Goal: Understand site structure: Understand site structure

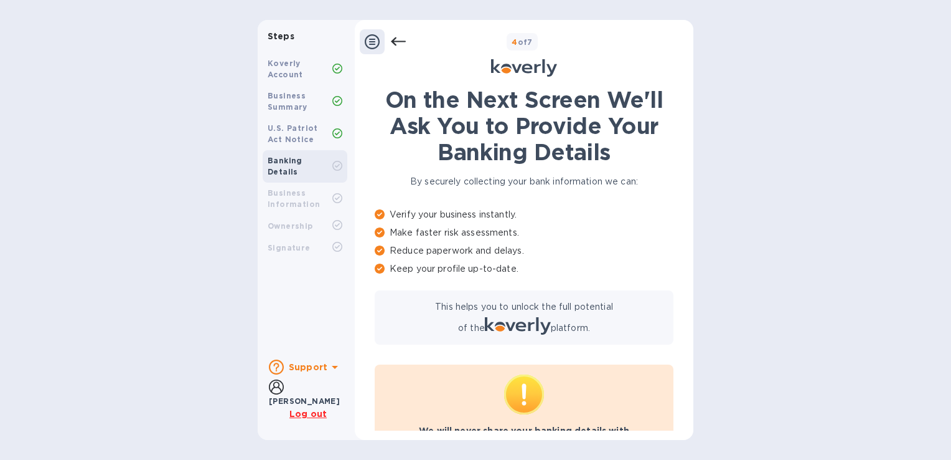
click at [290, 77] on b "Koverly Account" at bounding box center [285, 69] width 35 height 21
click at [296, 100] on div "Business Summary" at bounding box center [300, 101] width 65 height 22
click at [304, 133] on div "U.S. Patriot Act Notice" at bounding box center [300, 134] width 65 height 22
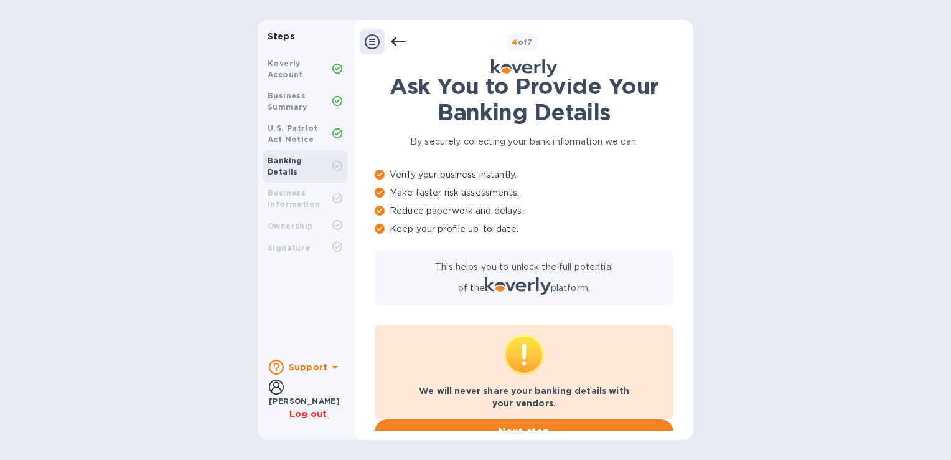
scroll to position [60, 0]
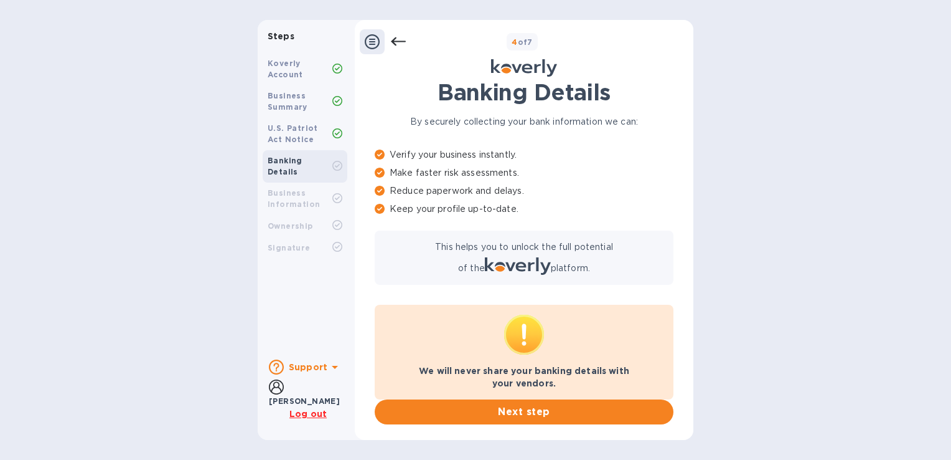
click at [393, 38] on icon at bounding box center [398, 41] width 15 height 15
click at [369, 40] on icon at bounding box center [372, 41] width 15 height 15
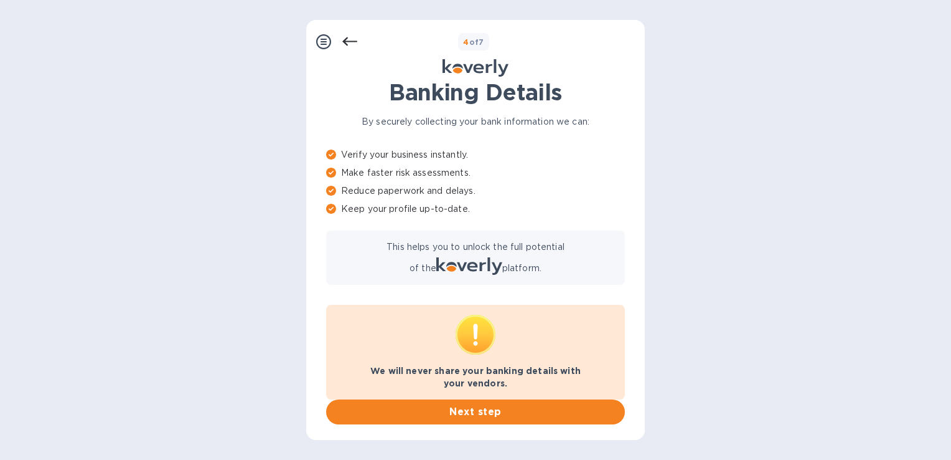
click at [326, 37] on icon at bounding box center [323, 41] width 15 height 15
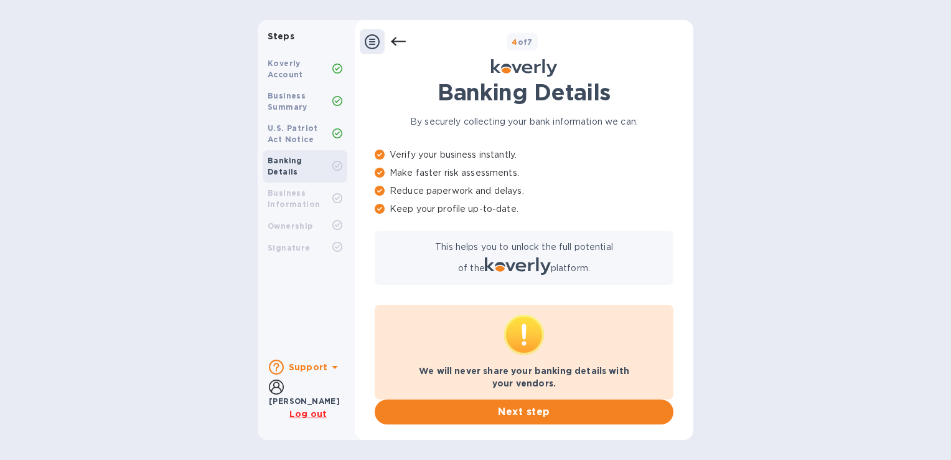
click at [283, 72] on b "Koverly Account" at bounding box center [285, 69] width 35 height 21
drag, startPoint x: 283, startPoint y: 72, endPoint x: 197, endPoint y: 178, distance: 136.0
click at [197, 178] on div "Steps Koverly Account Business Summary U.S. Patriot Act Notice Banking Details …" at bounding box center [475, 230] width 951 height 420
click at [311, 371] on b "Support" at bounding box center [308, 367] width 39 height 10
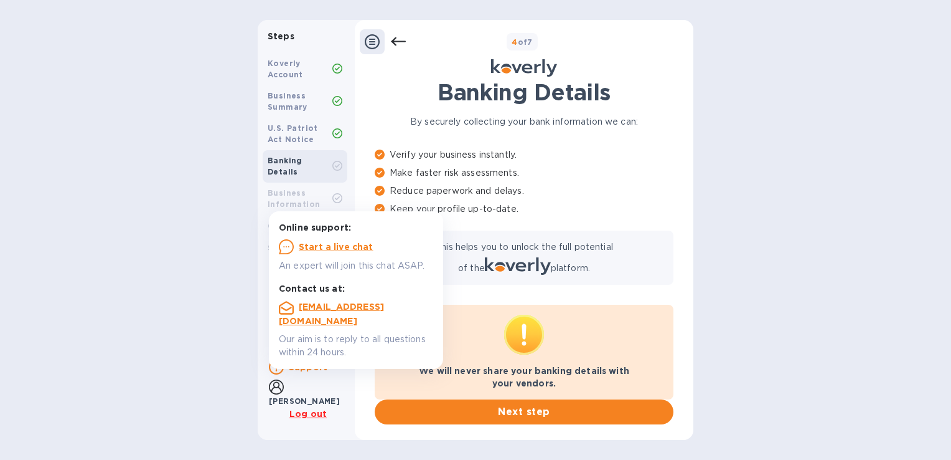
click at [210, 301] on div "Steps Koverly Account Business Summary U.S. Patriot Act Notice Banking Details …" at bounding box center [475, 230] width 951 height 420
